Goal: Use online tool/utility: Utilize a website feature to perform a specific function

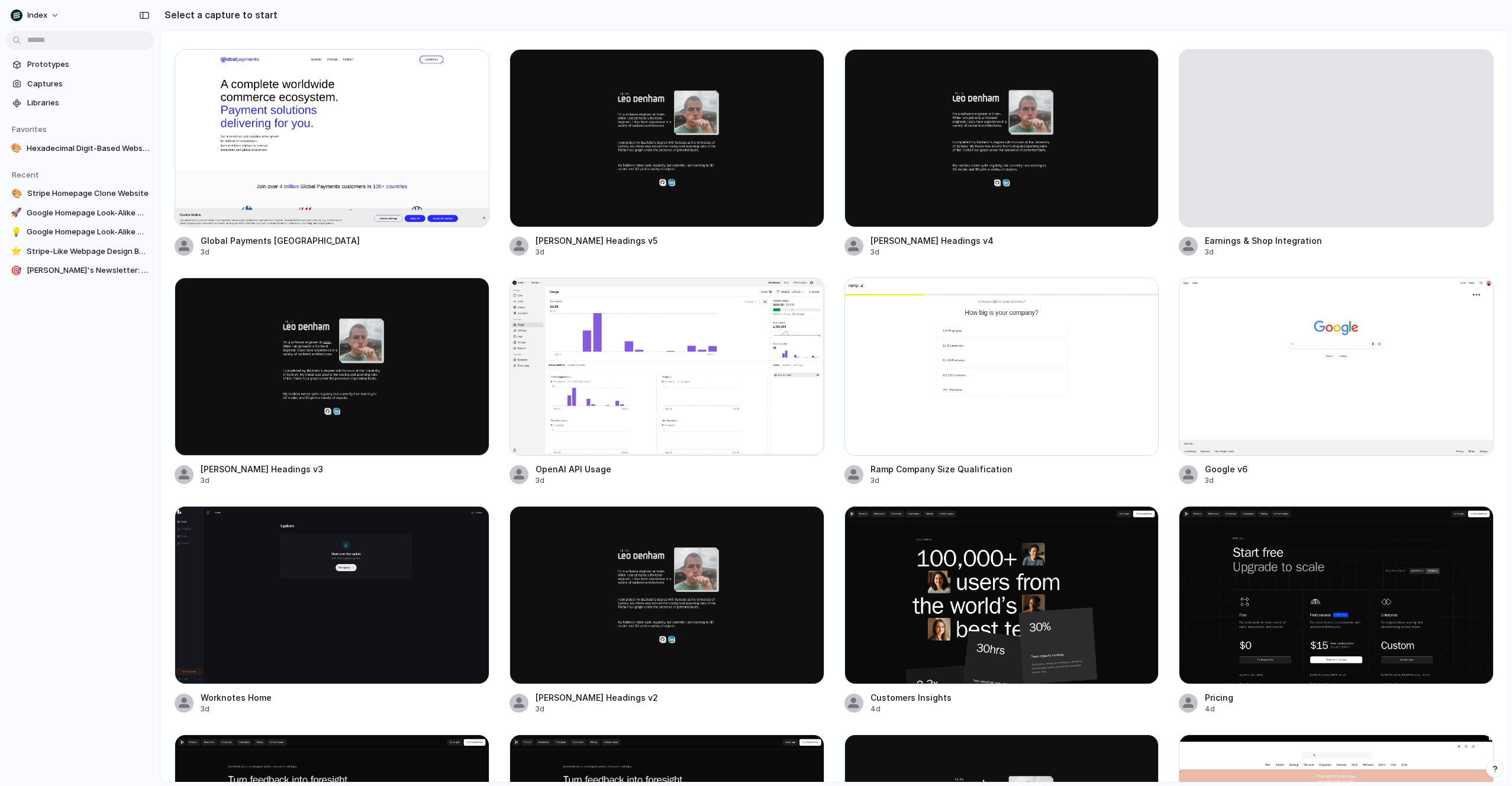
scroll to position [249, 0]
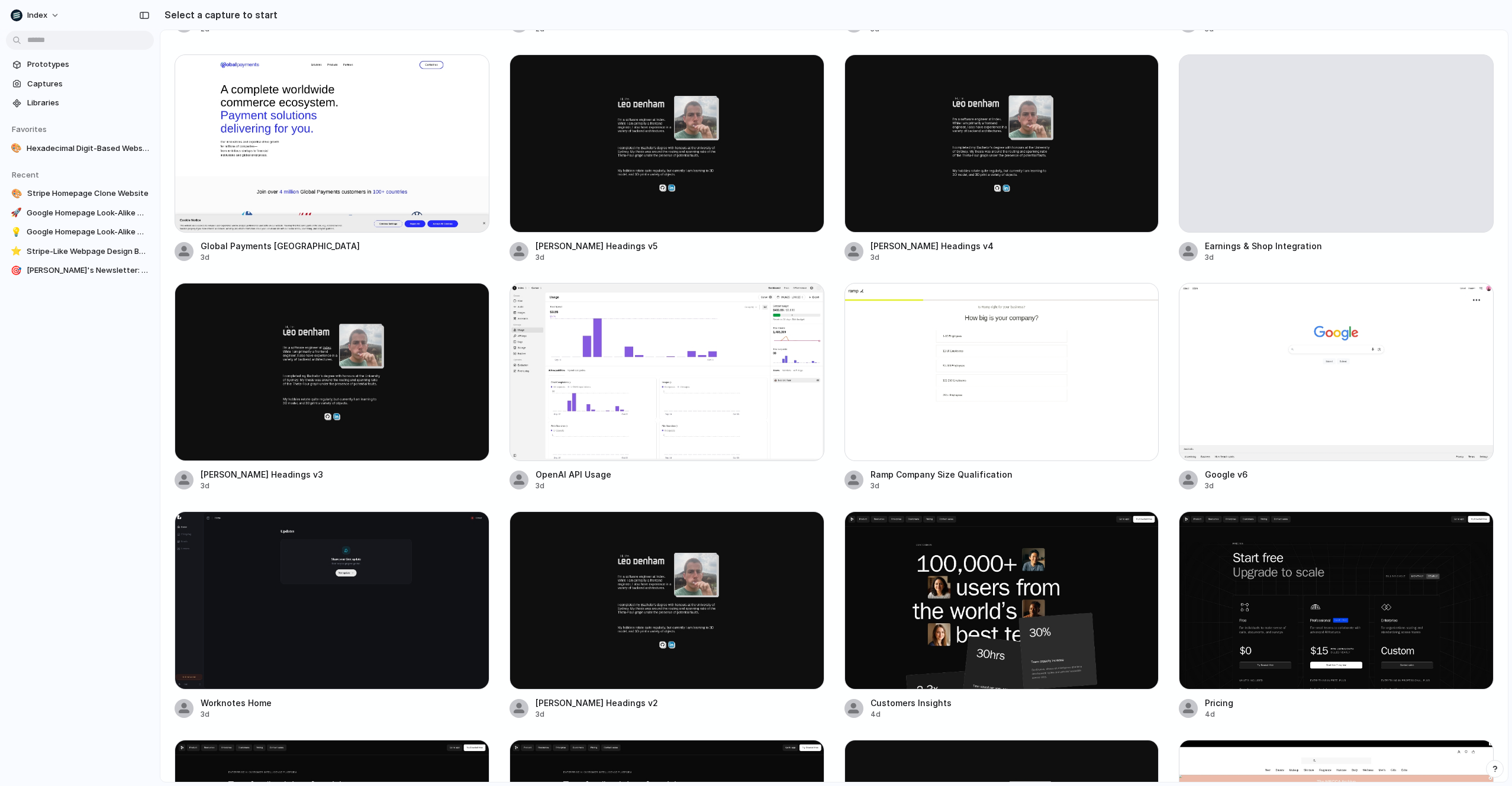
click at [1338, 413] on div at bounding box center [1337, 371] width 315 height 178
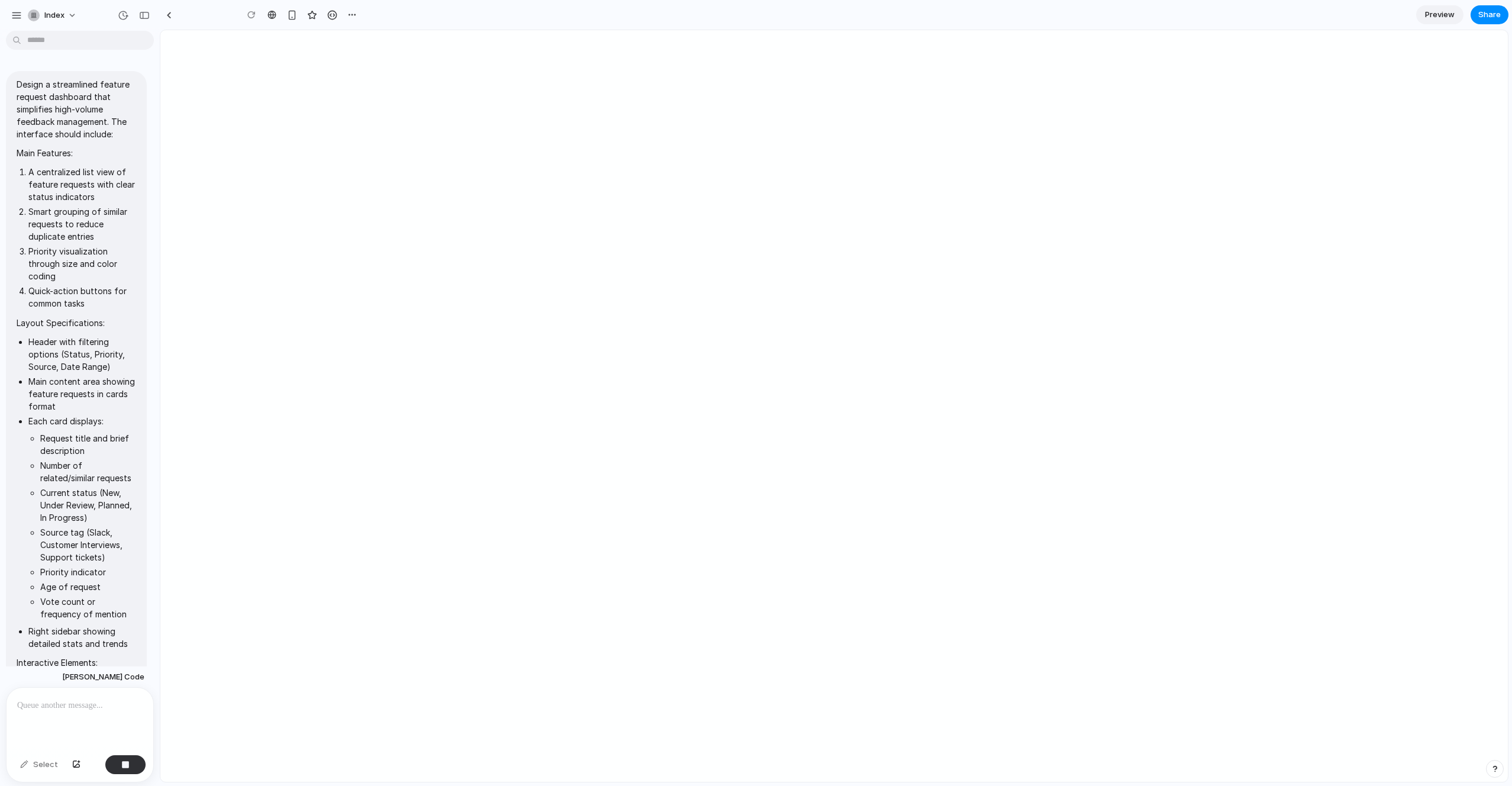
scroll to position [36, 0]
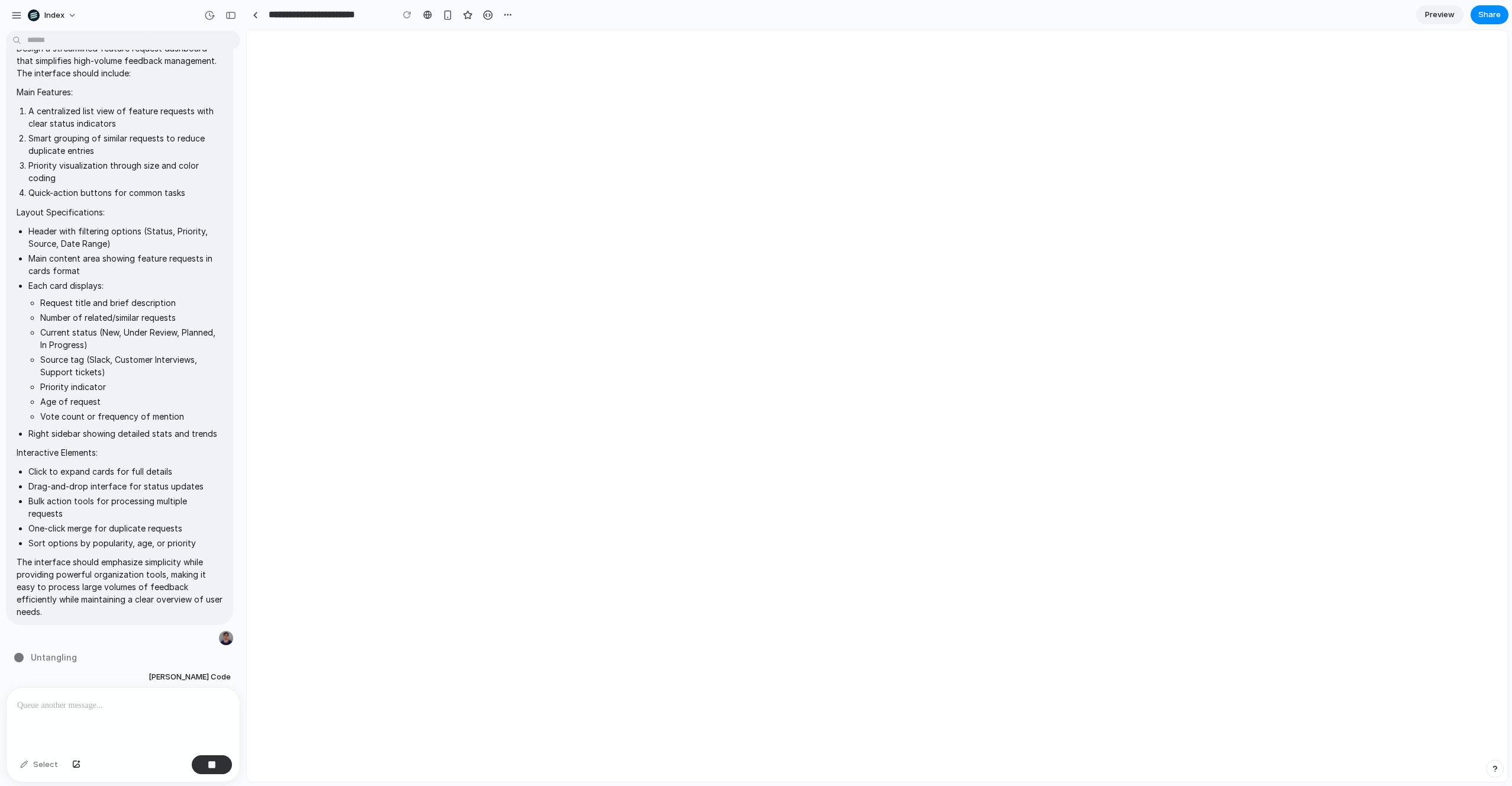
type input "**********"
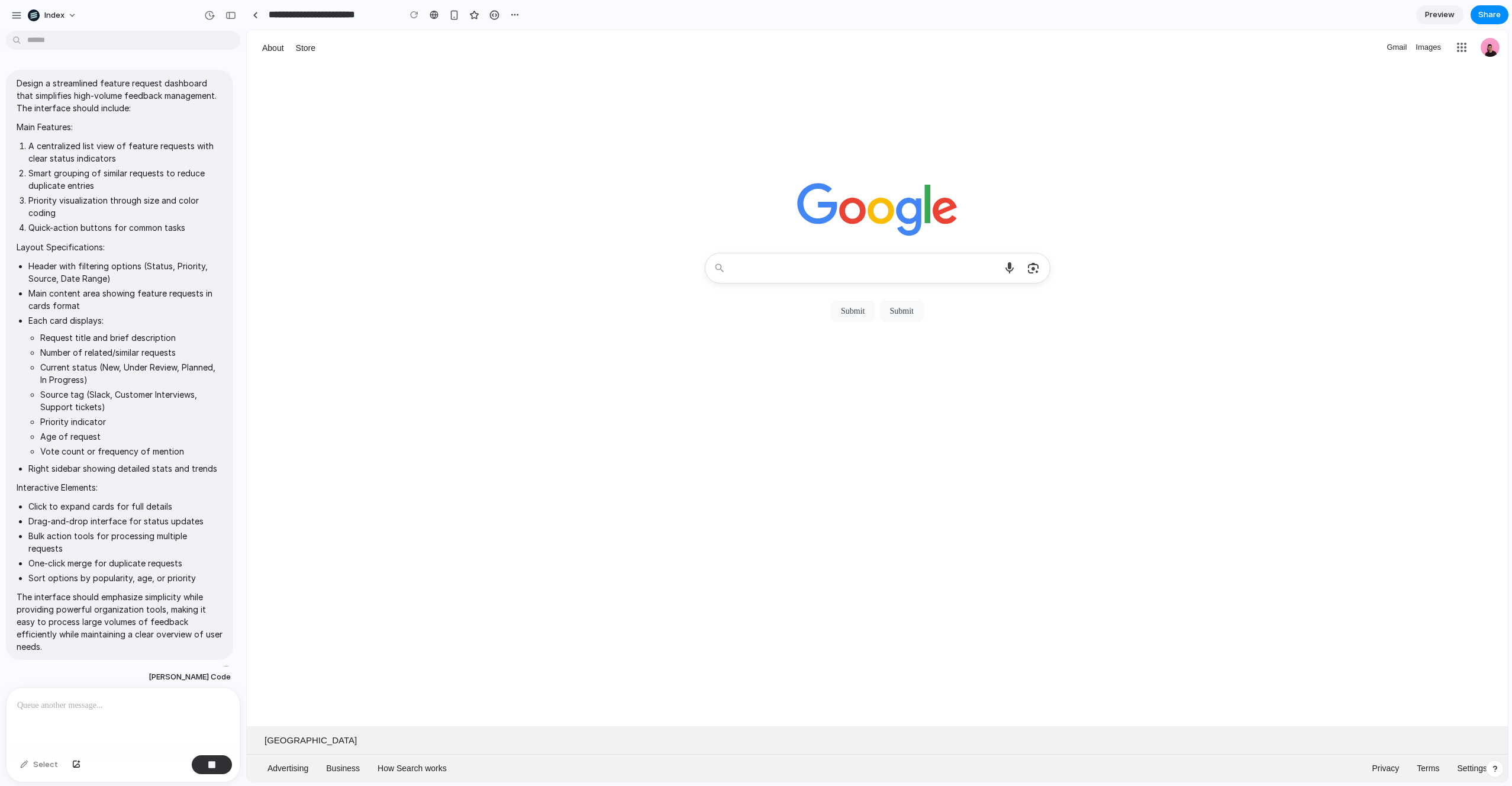
scroll to position [0, 0]
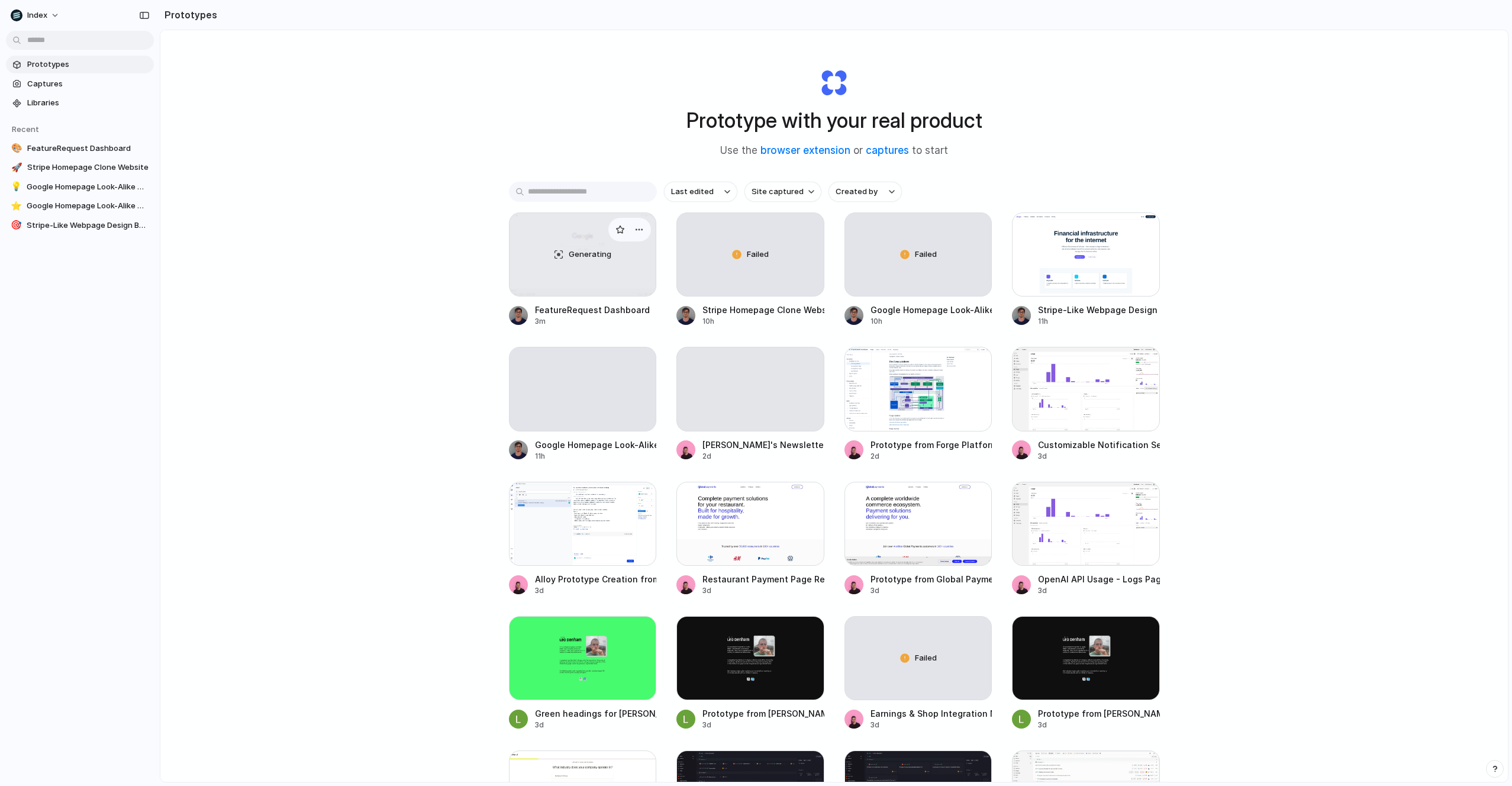
click at [550, 286] on div "Generating" at bounding box center [583, 254] width 147 height 83
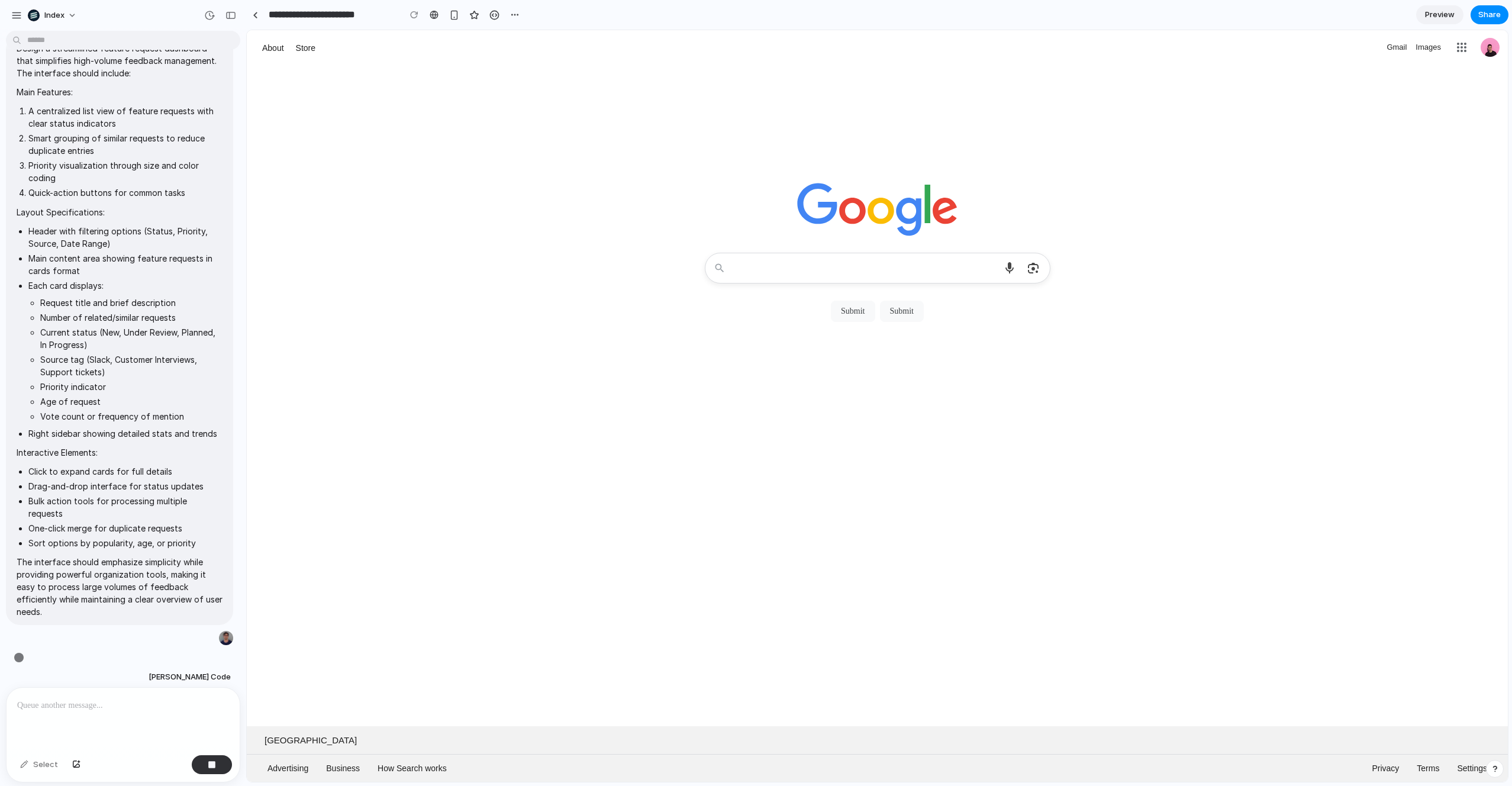
scroll to position [60, 0]
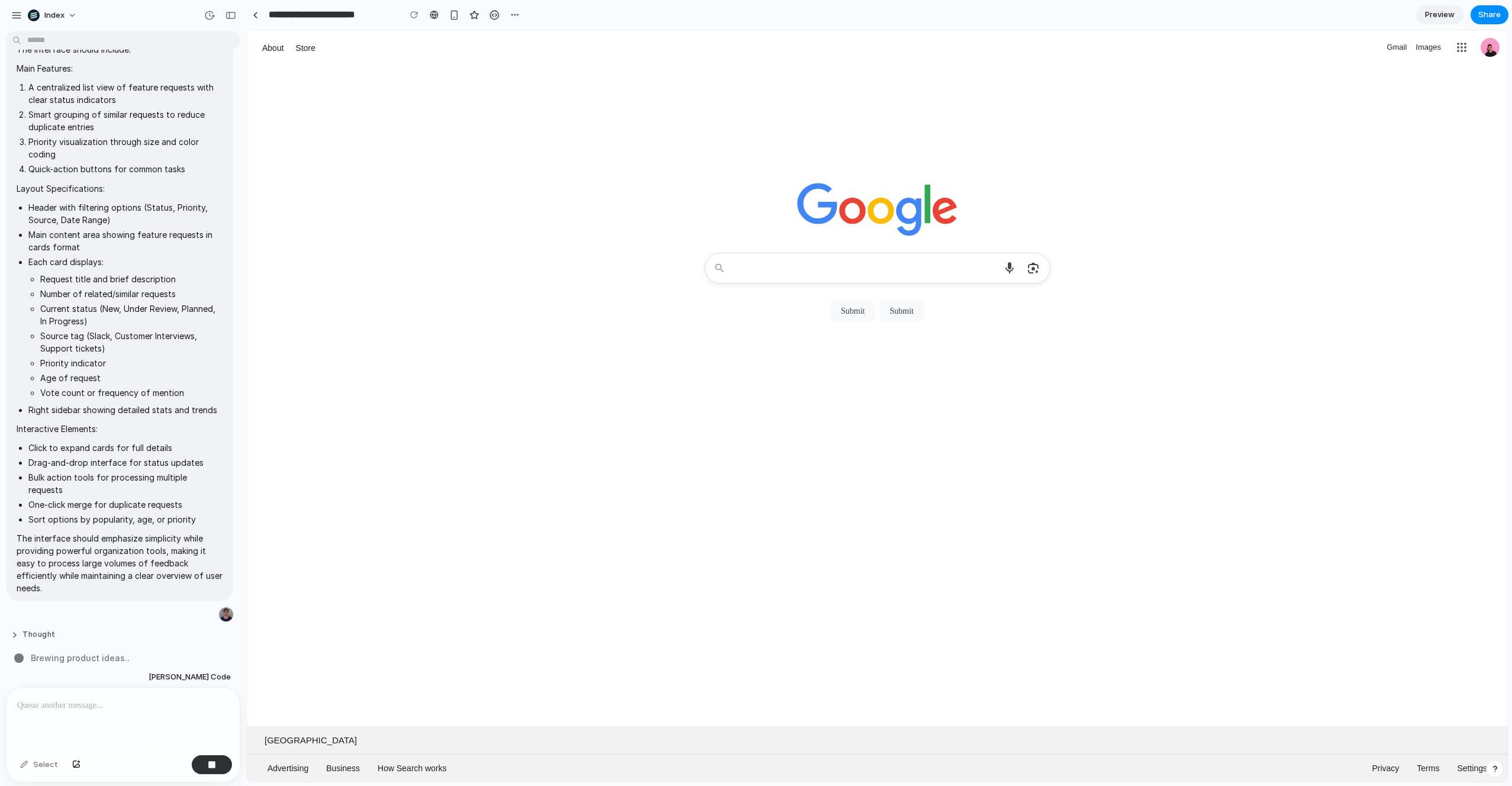
click at [43, 629] on button "Thought" at bounding box center [102, 634] width 182 height 10
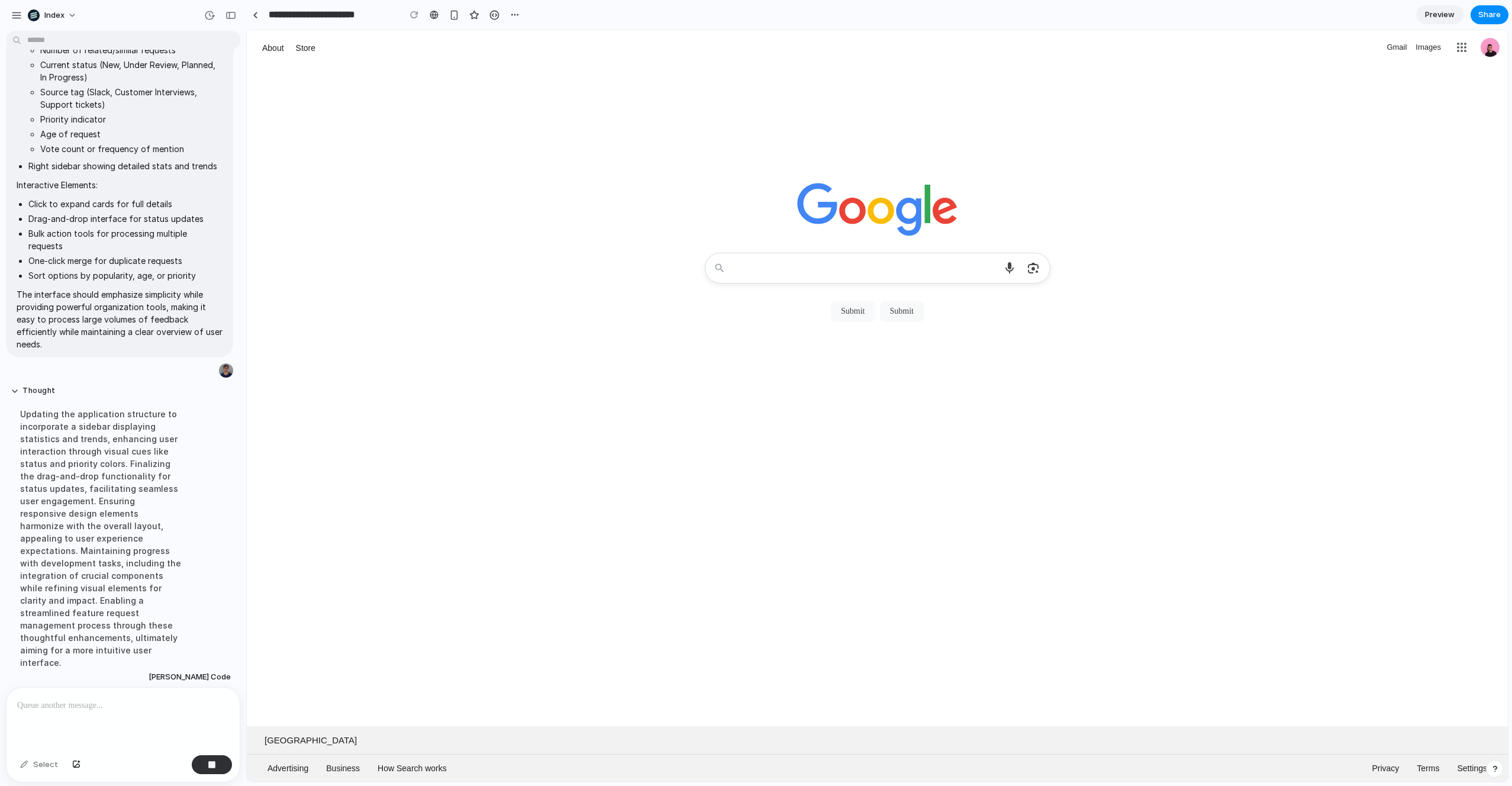
scroll to position [315, 0]
